Goal: Information Seeking & Learning: Learn about a topic

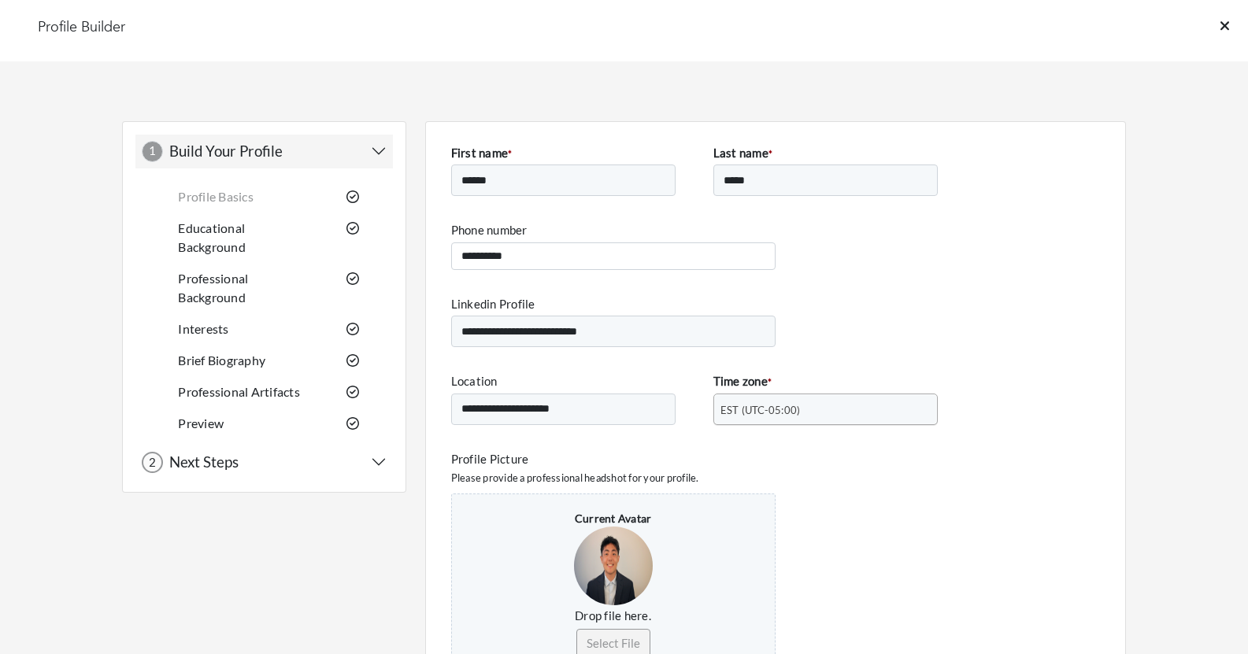
click at [1230, 26] on link at bounding box center [1234, 31] width 28 height 24
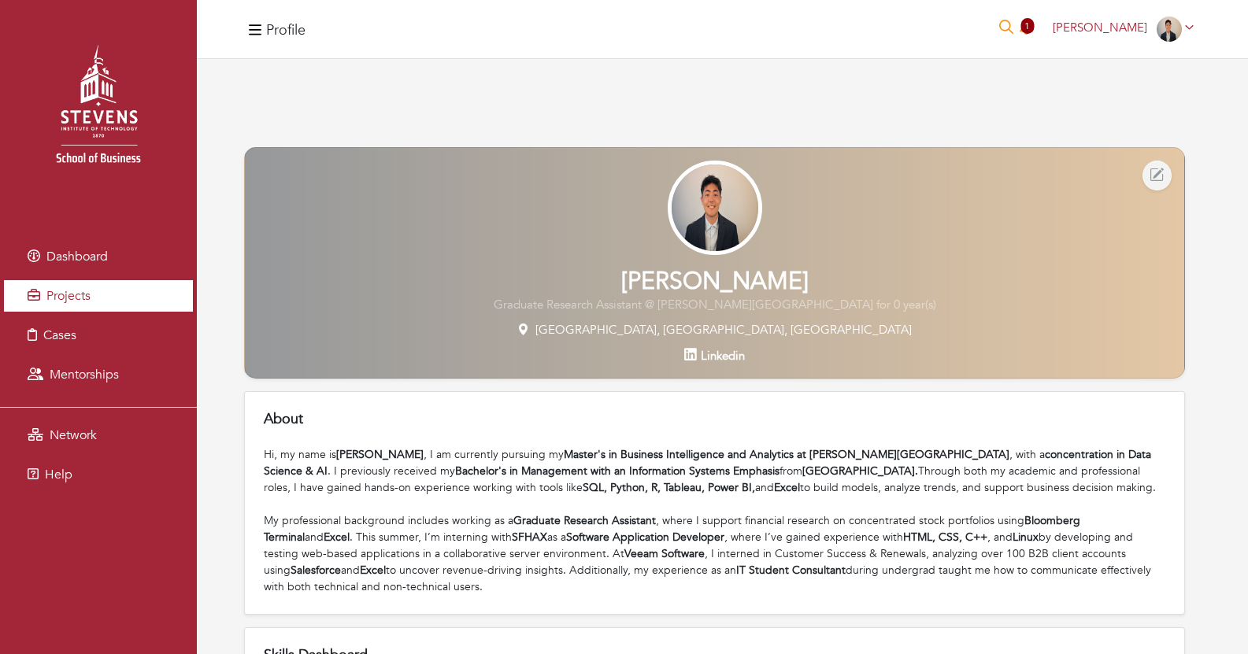
click at [62, 299] on span "Projects" at bounding box center [68, 295] width 44 height 17
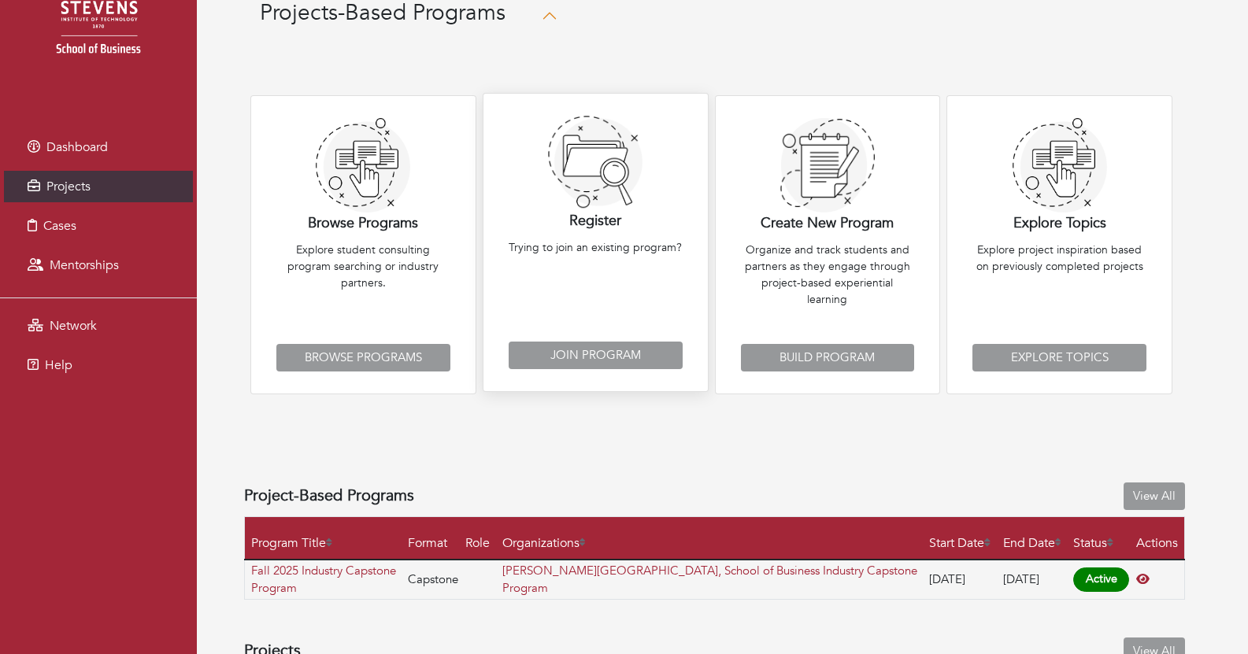
scroll to position [246, 0]
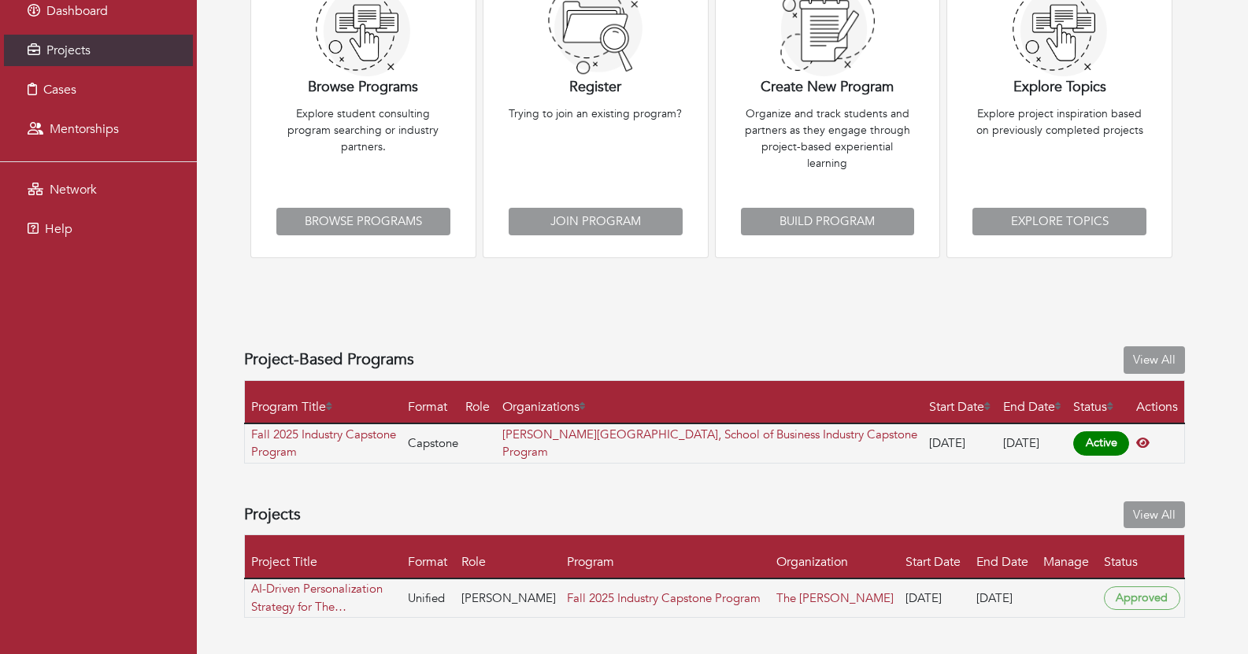
click at [654, 562] on th "Program" at bounding box center [665, 556] width 209 height 43
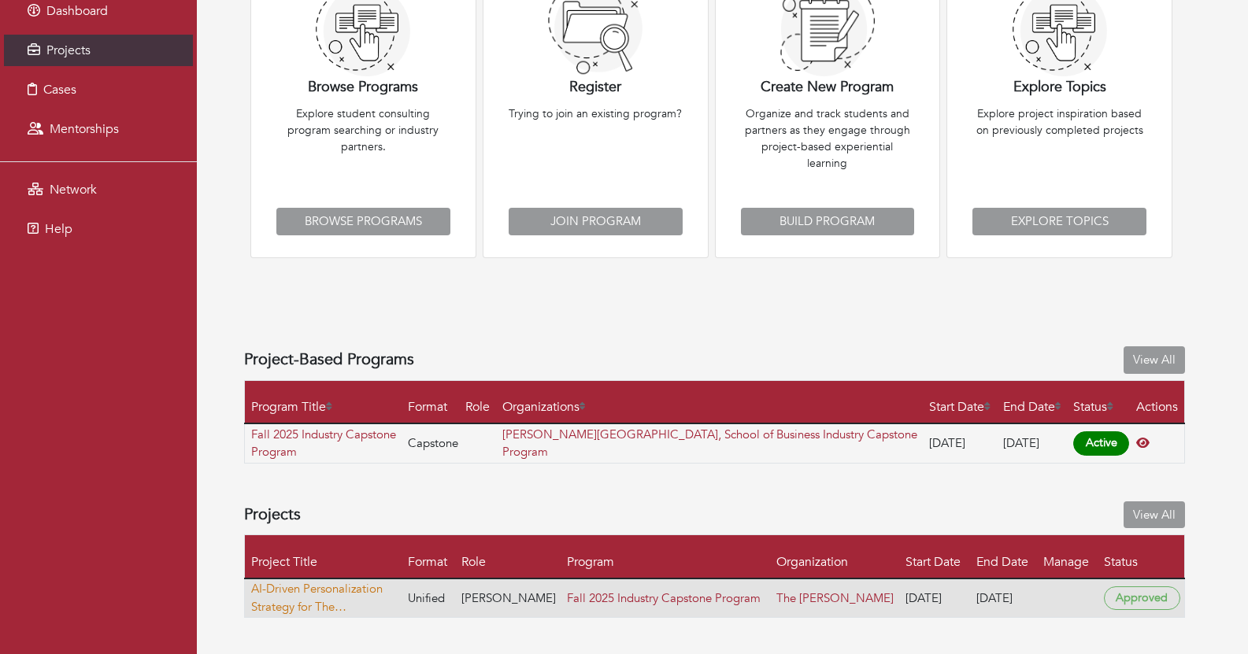
click at [326, 589] on link "AI-Driven Personalization Strategy for The [PERSON_NAME]" at bounding box center [326, 597] width 150 height 35
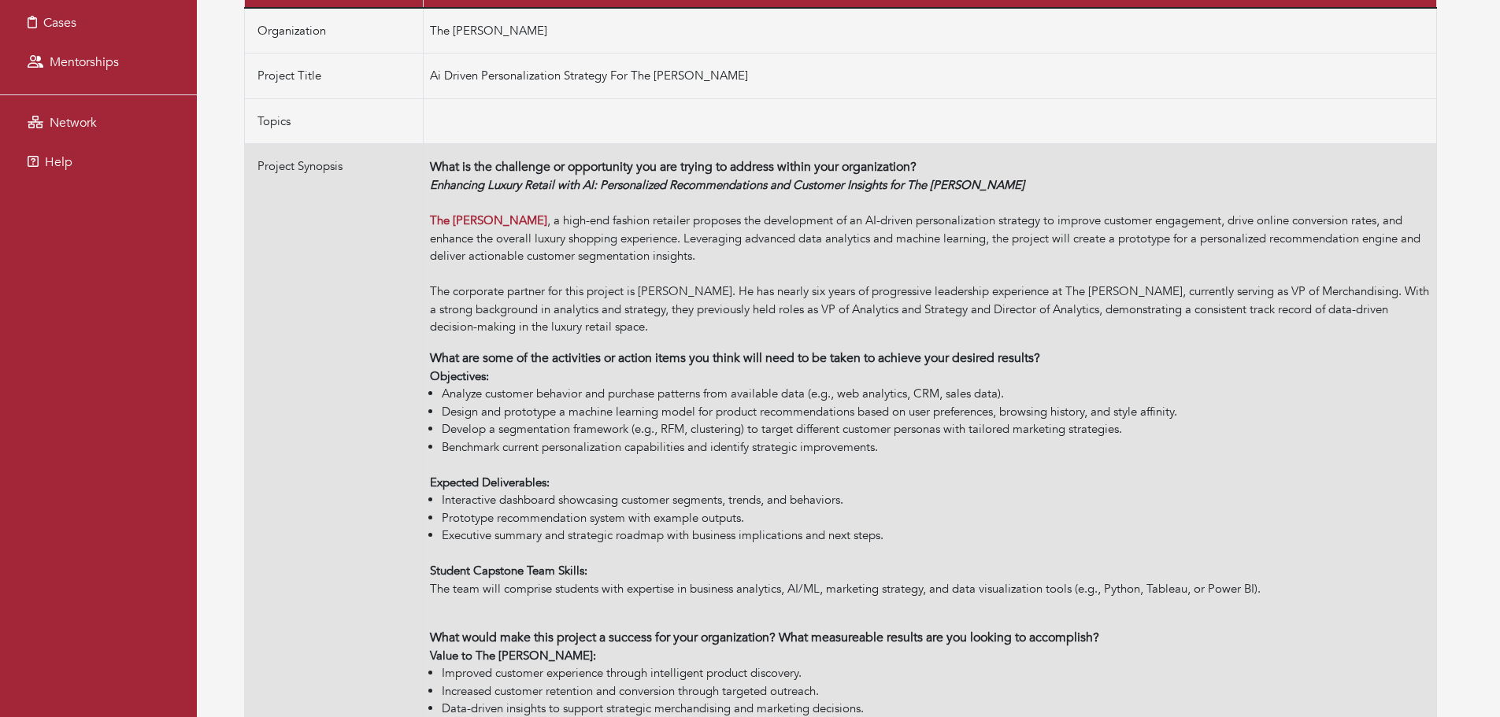
scroll to position [312, 0]
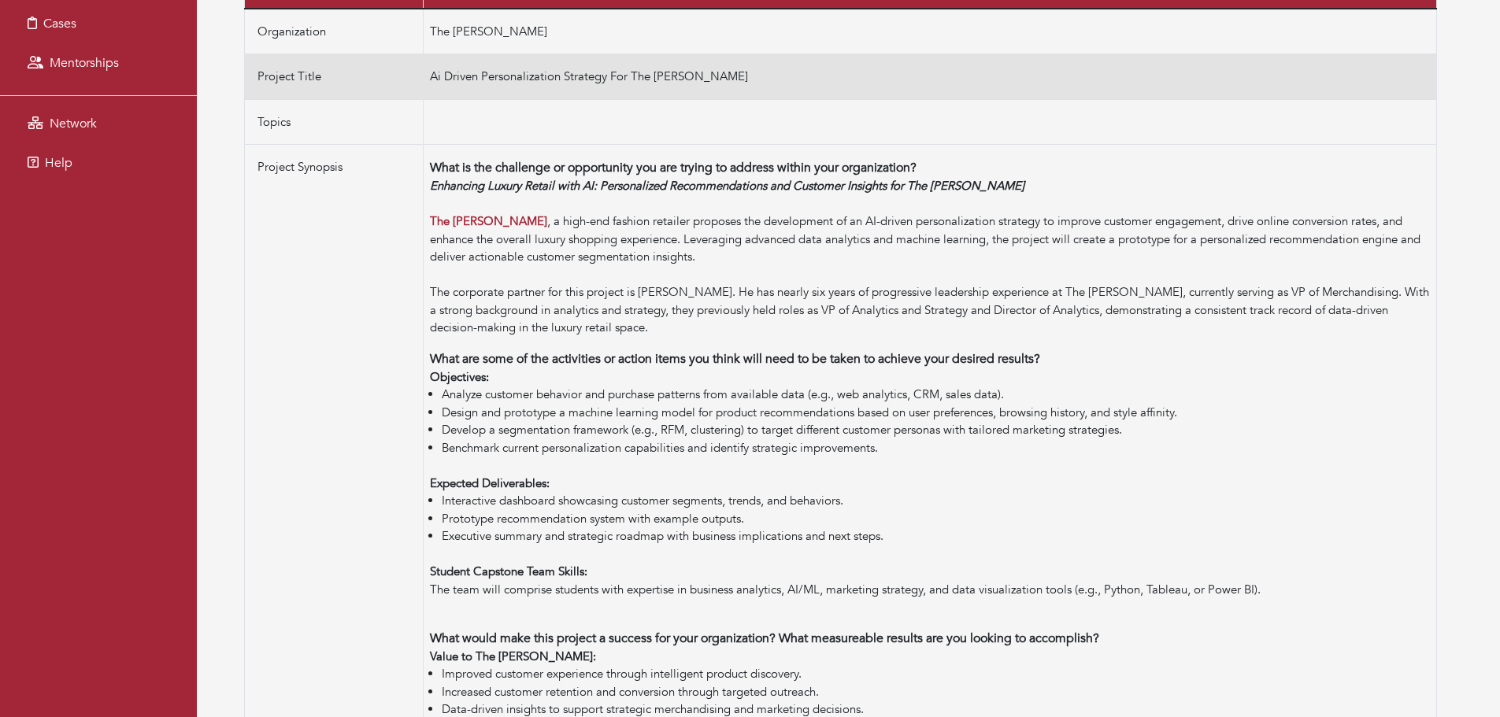
click at [476, 79] on td "Ai Driven Personalization Strategy For The [PERSON_NAME]" at bounding box center [930, 77] width 1013 height 46
click at [552, 72] on td "Ai Driven Personalization Strategy For The [PERSON_NAME]" at bounding box center [930, 77] width 1013 height 46
click at [535, 76] on td "Ai Driven Personalization Strategy For The [PERSON_NAME]" at bounding box center [930, 77] width 1013 height 46
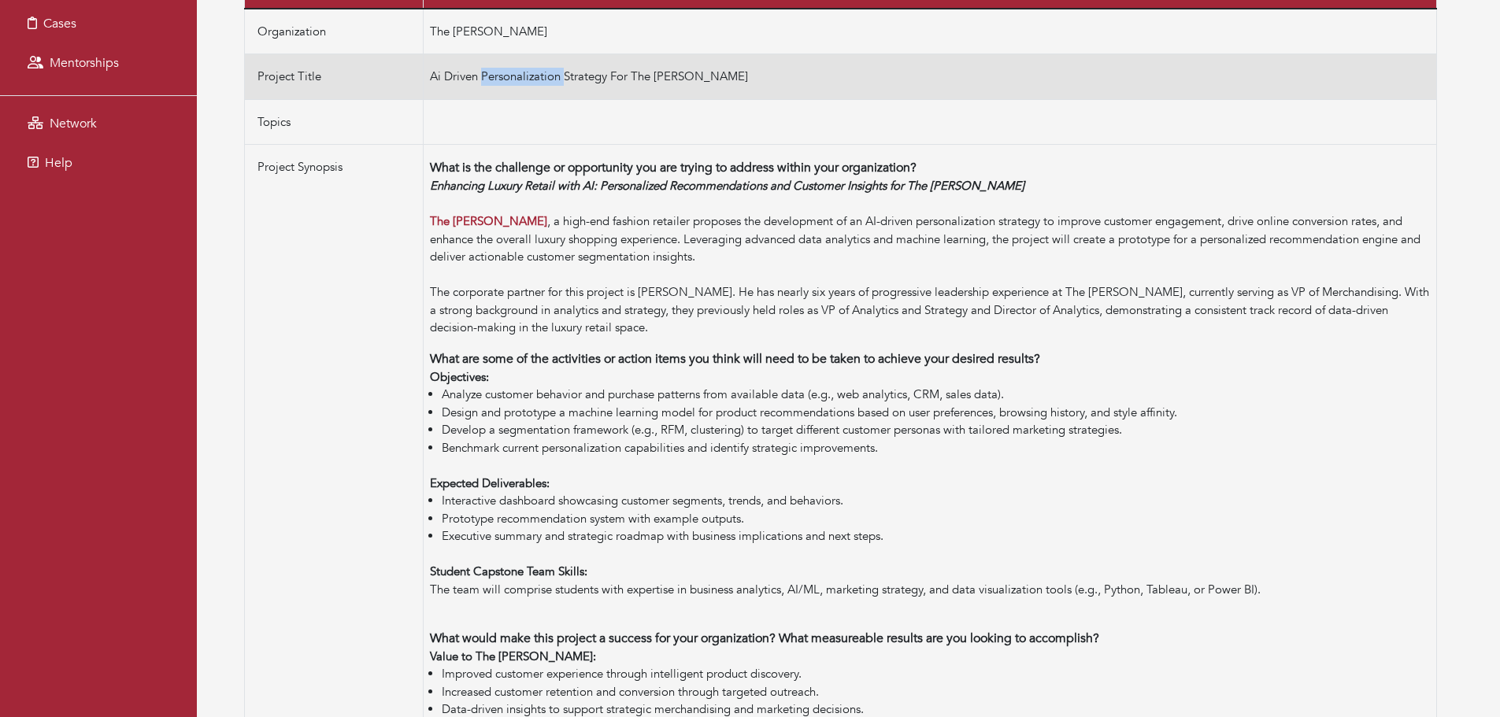
click at [535, 76] on td "Ai Driven Personalization Strategy For The [PERSON_NAME]" at bounding box center [930, 77] width 1013 height 46
copy tbody "Ai Driven Personalization Strategy For The [PERSON_NAME]"
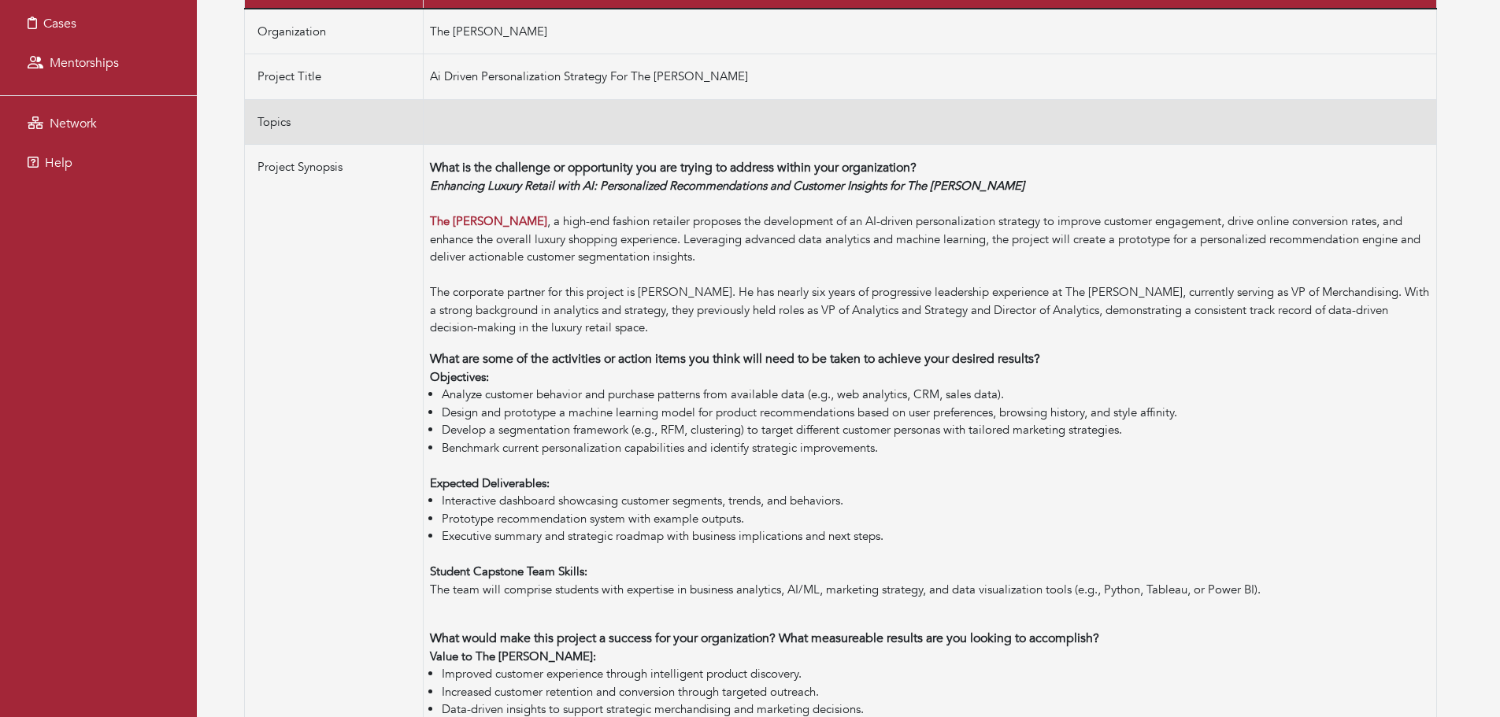
click at [780, 131] on td at bounding box center [930, 122] width 1013 height 46
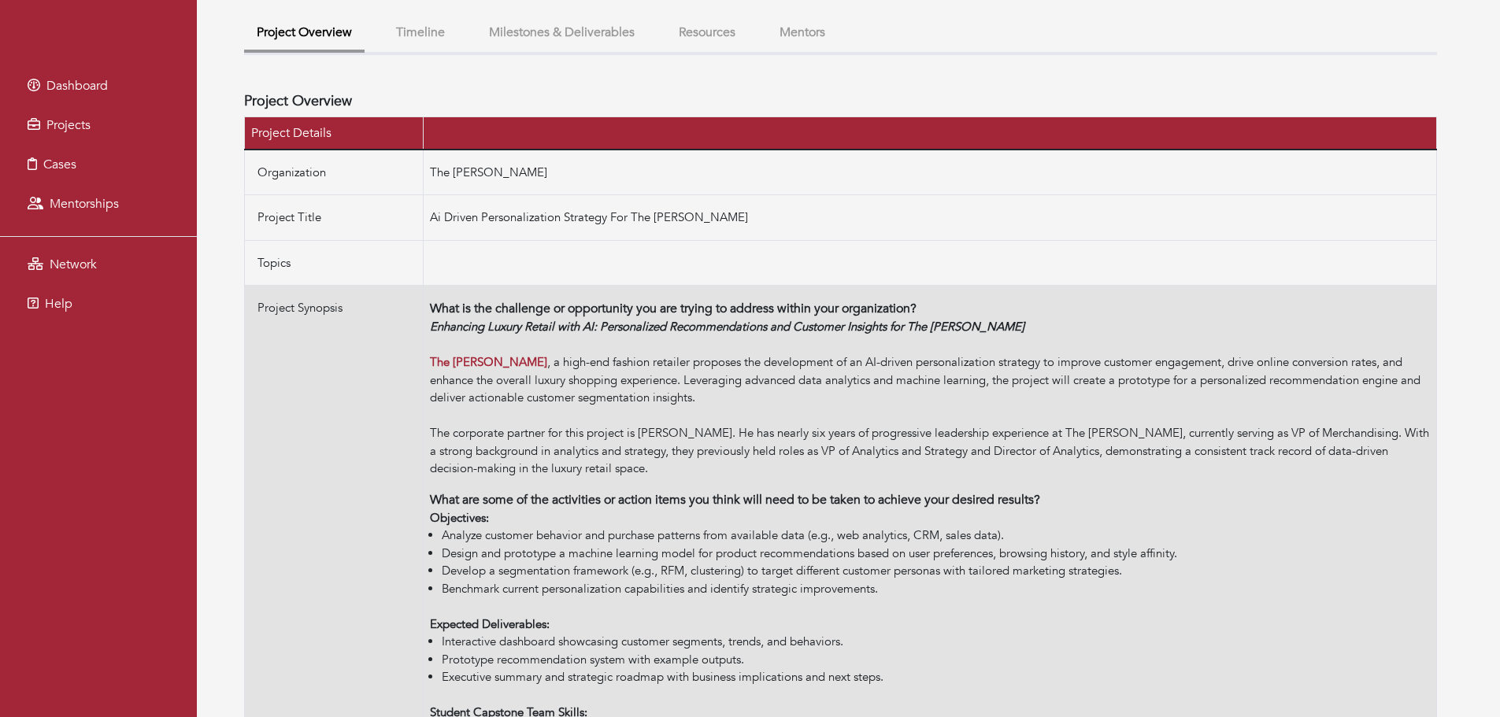
scroll to position [0, 0]
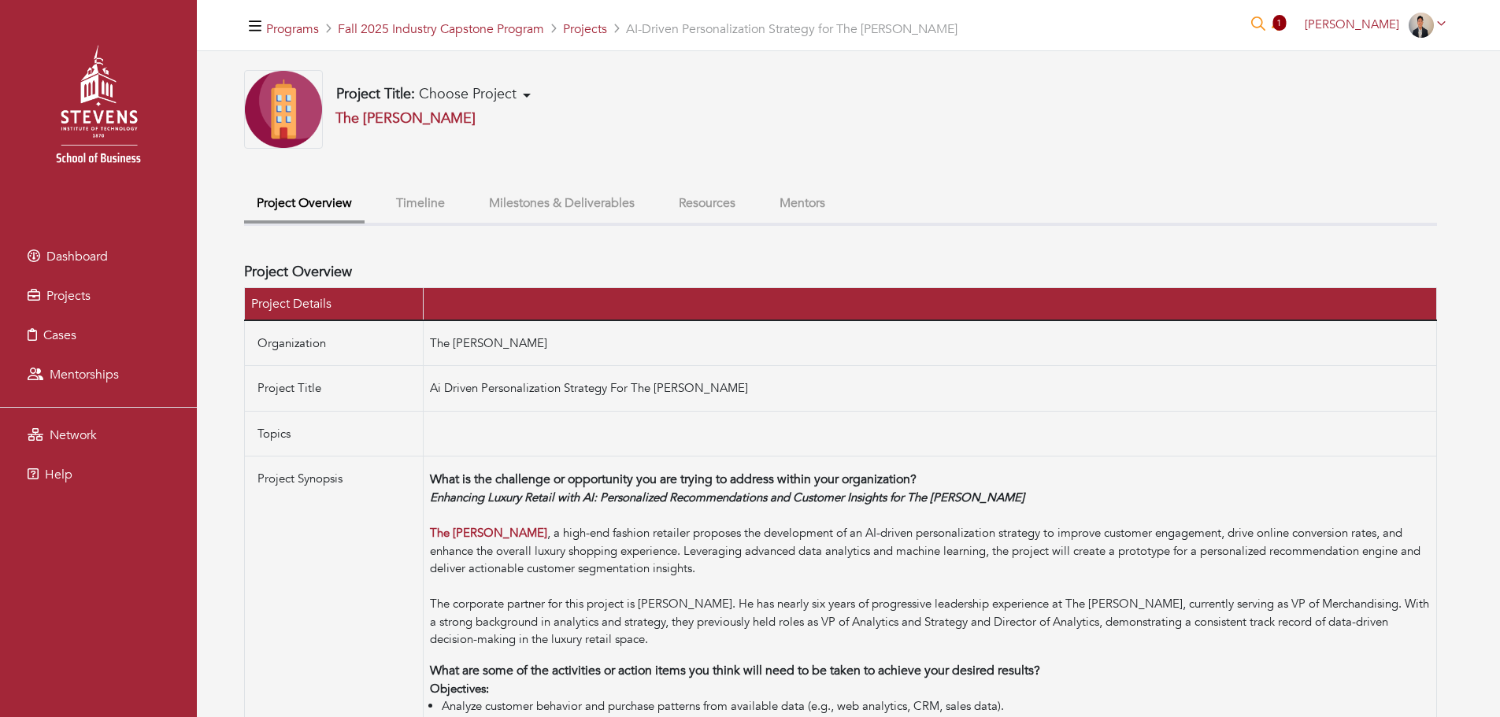
click at [698, 209] on button "Resources" at bounding box center [707, 204] width 82 height 34
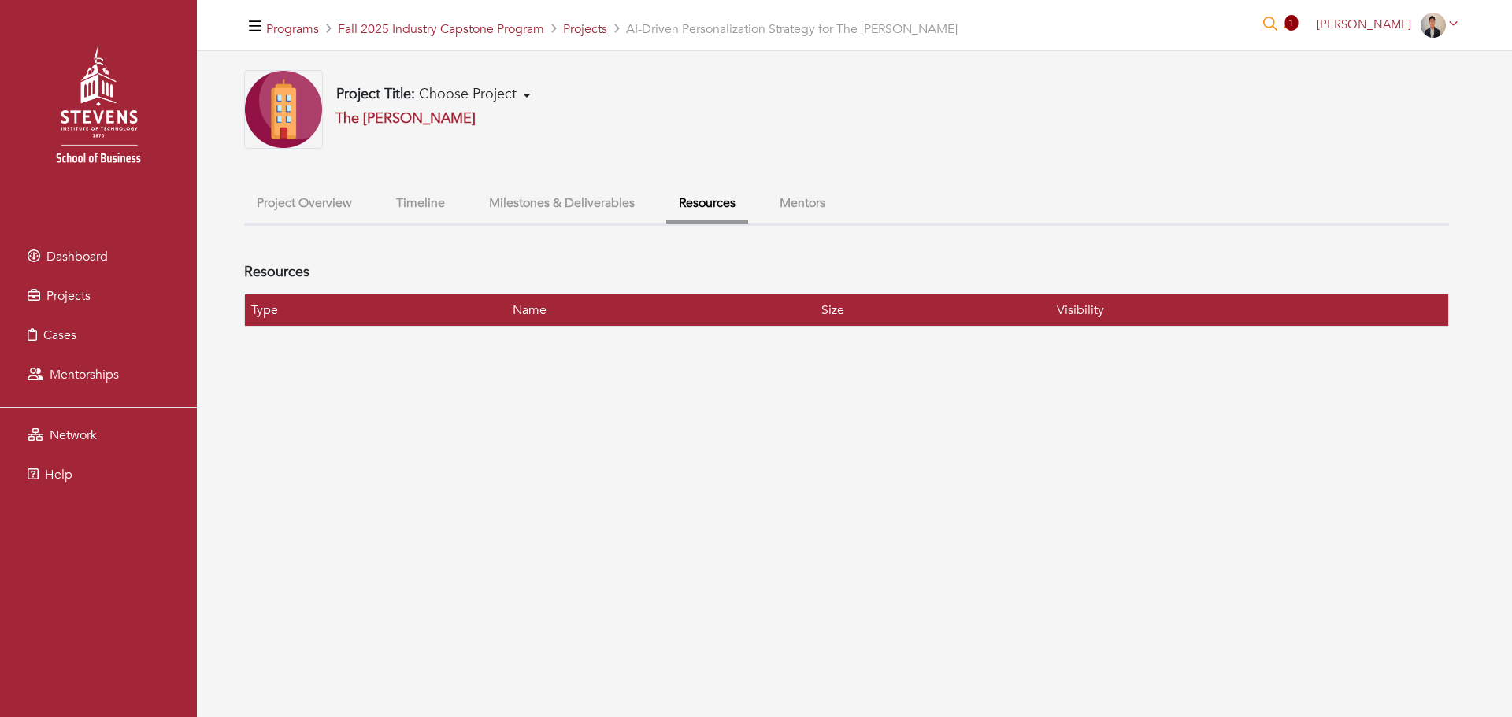
click at [823, 211] on button "Mentors" at bounding box center [802, 204] width 71 height 34
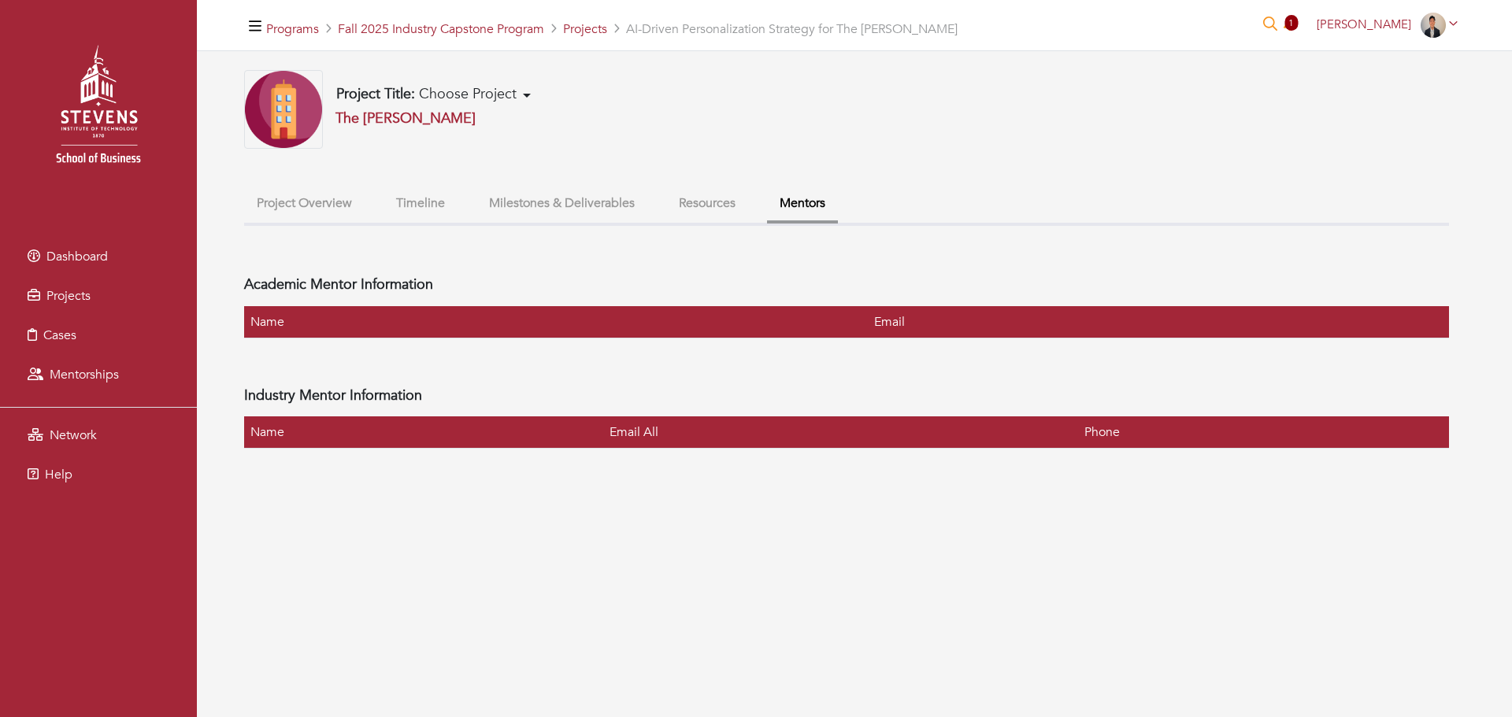
click at [616, 220] on li "Milestones & Deliverables" at bounding box center [561, 205] width 171 height 36
click at [569, 203] on button "Milestones & Deliverables" at bounding box center [561, 204] width 171 height 34
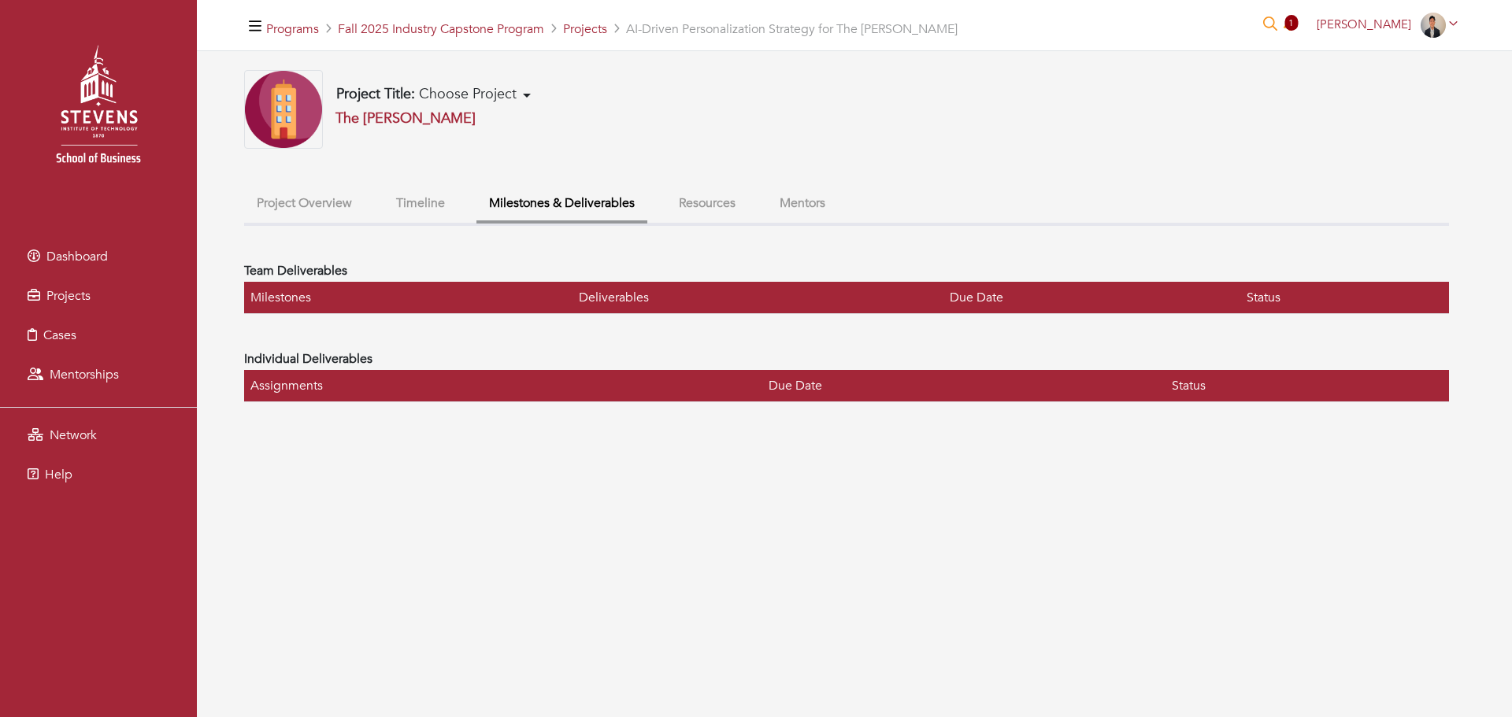
click at [434, 209] on button "Timeline" at bounding box center [420, 204] width 74 height 34
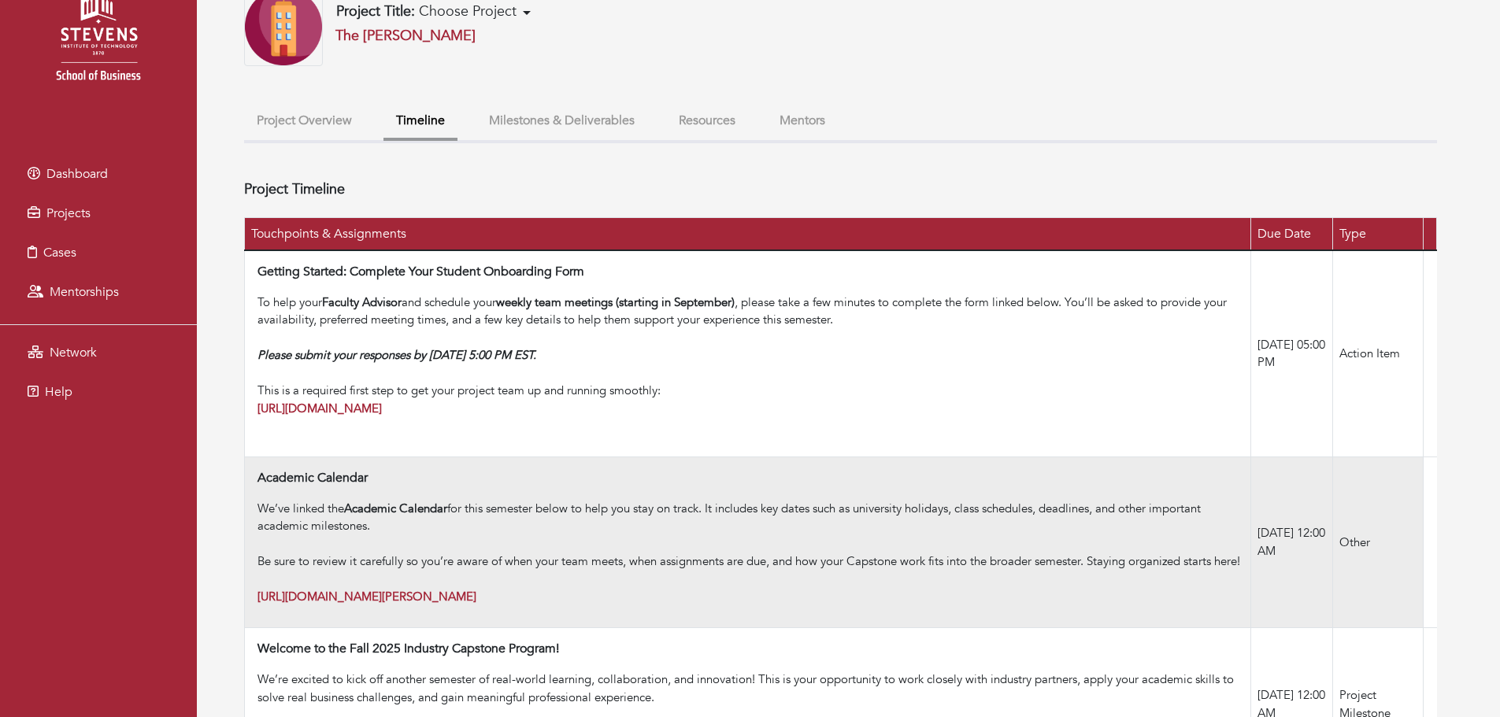
scroll to position [82, 0]
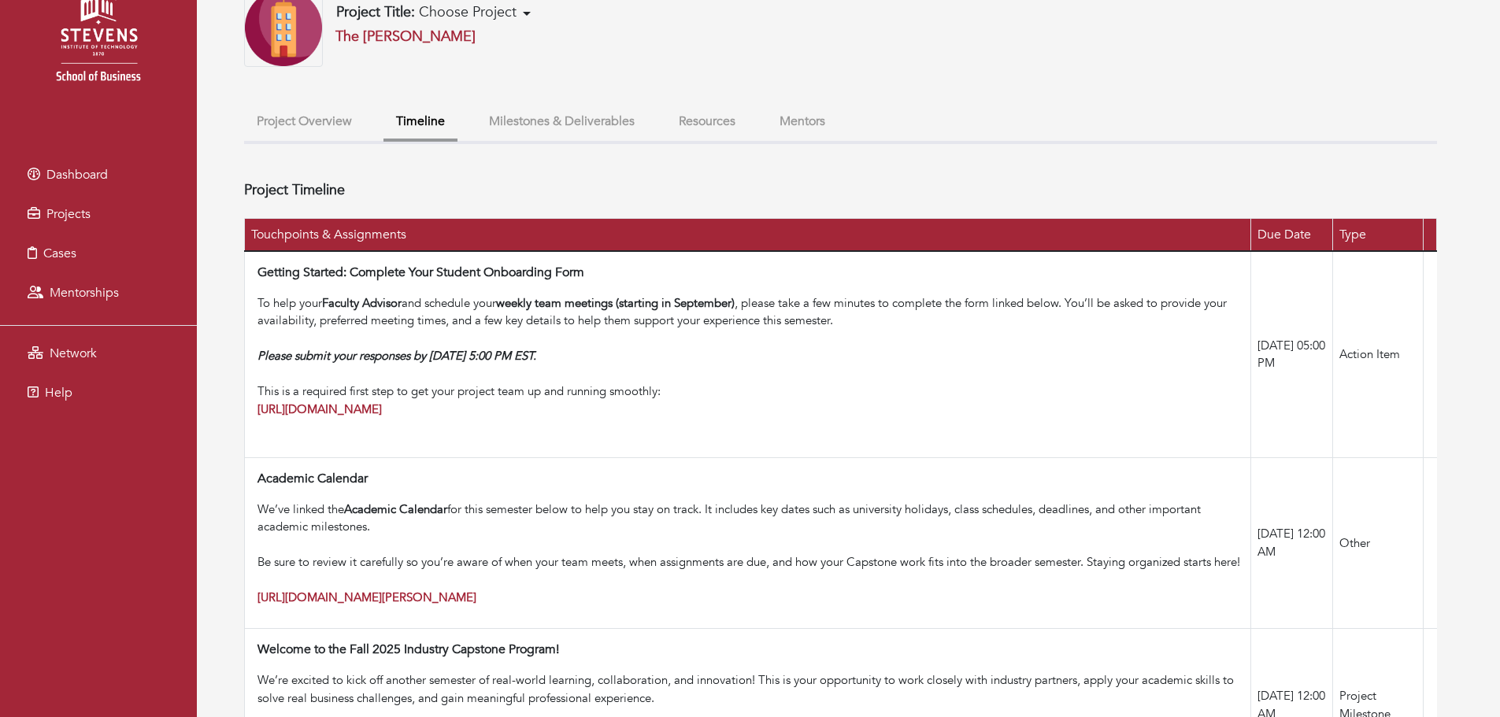
click at [285, 124] on button "Project Overview" at bounding box center [304, 122] width 120 height 34
